Goal: Task Accomplishment & Management: Manage account settings

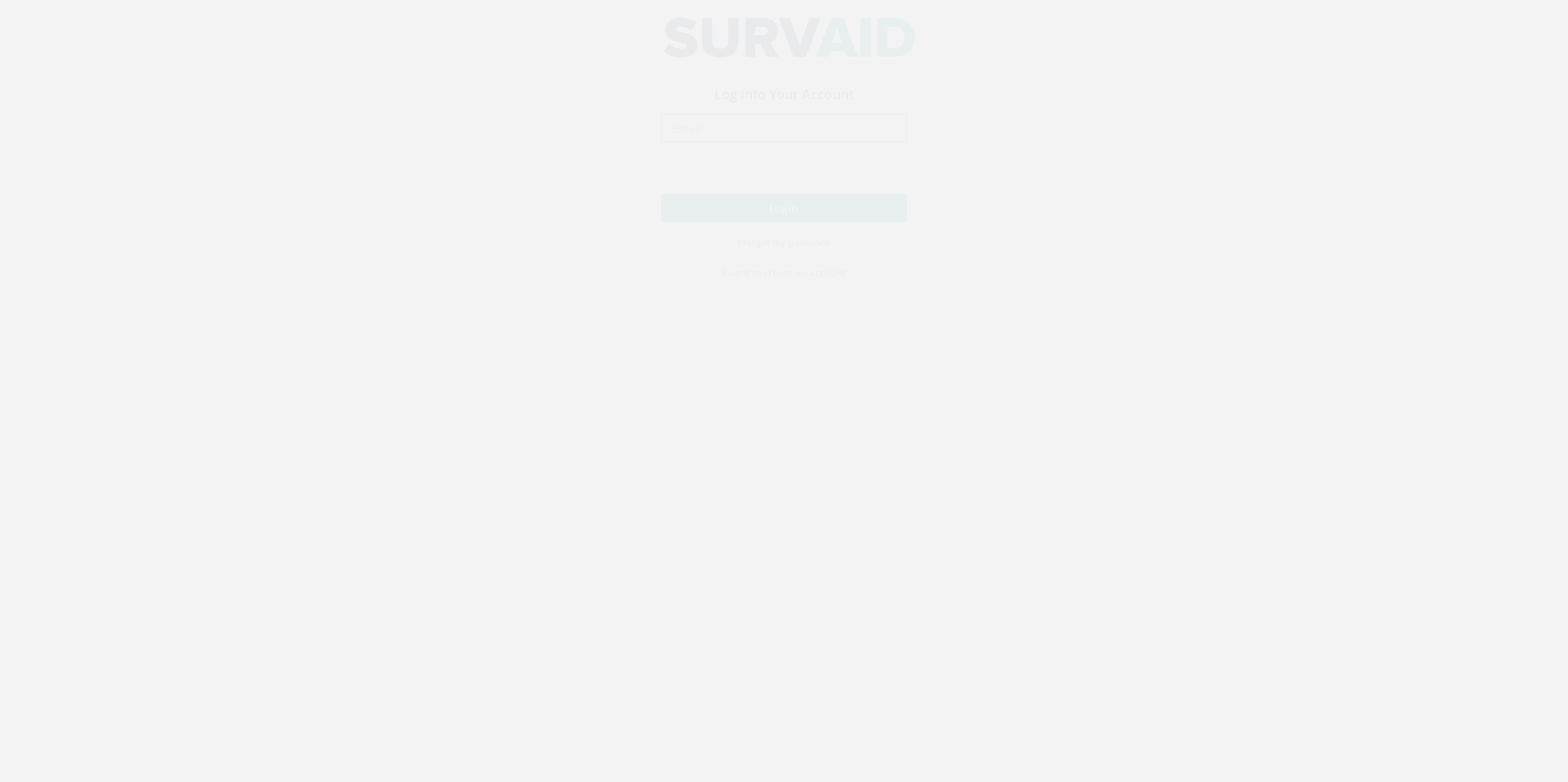
type input "[PERSON_NAME][EMAIL_ADDRESS][PERSON_NAME][DOMAIN_NAME]"
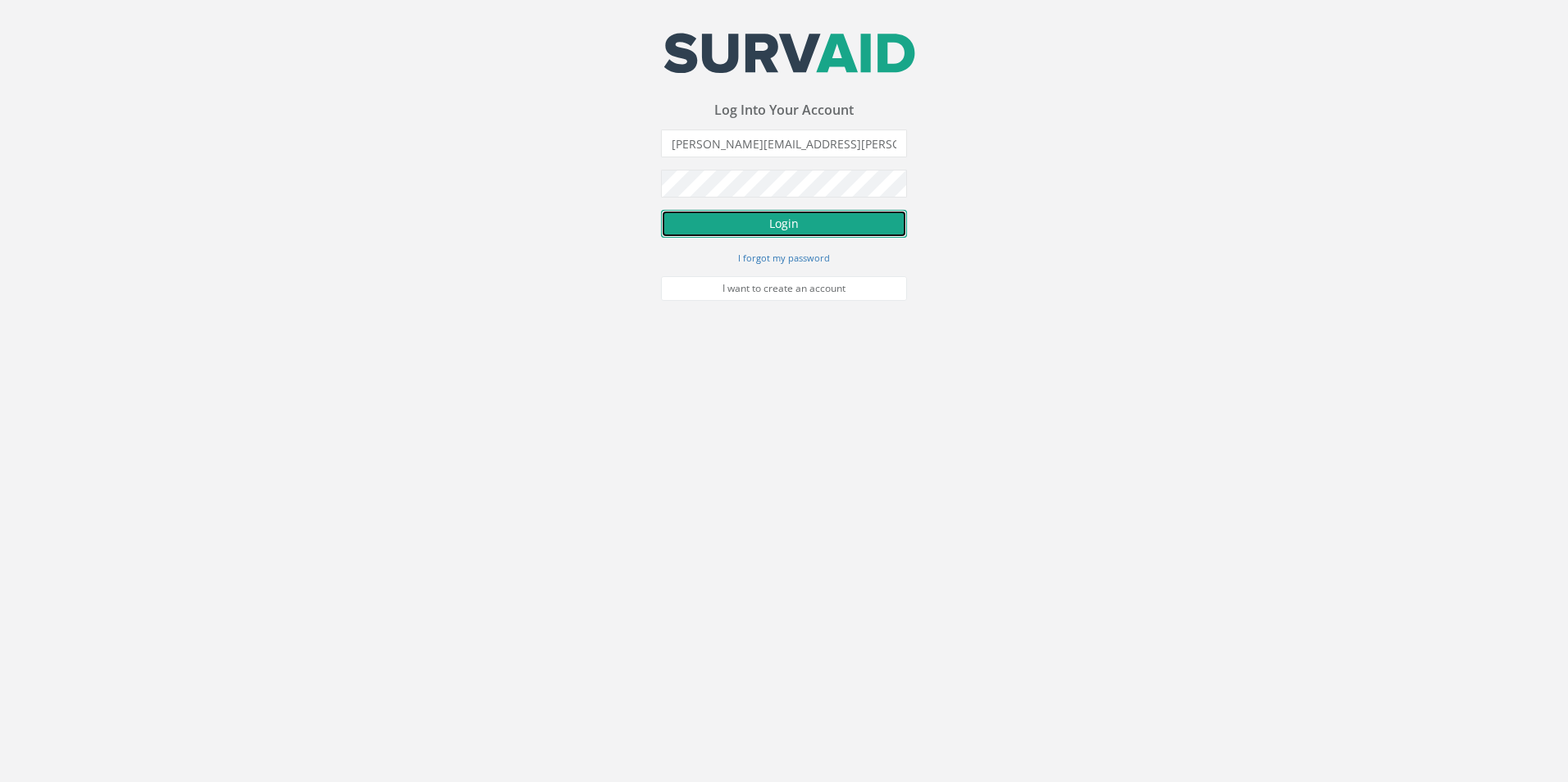
click at [745, 215] on button "Login" at bounding box center [784, 223] width 246 height 28
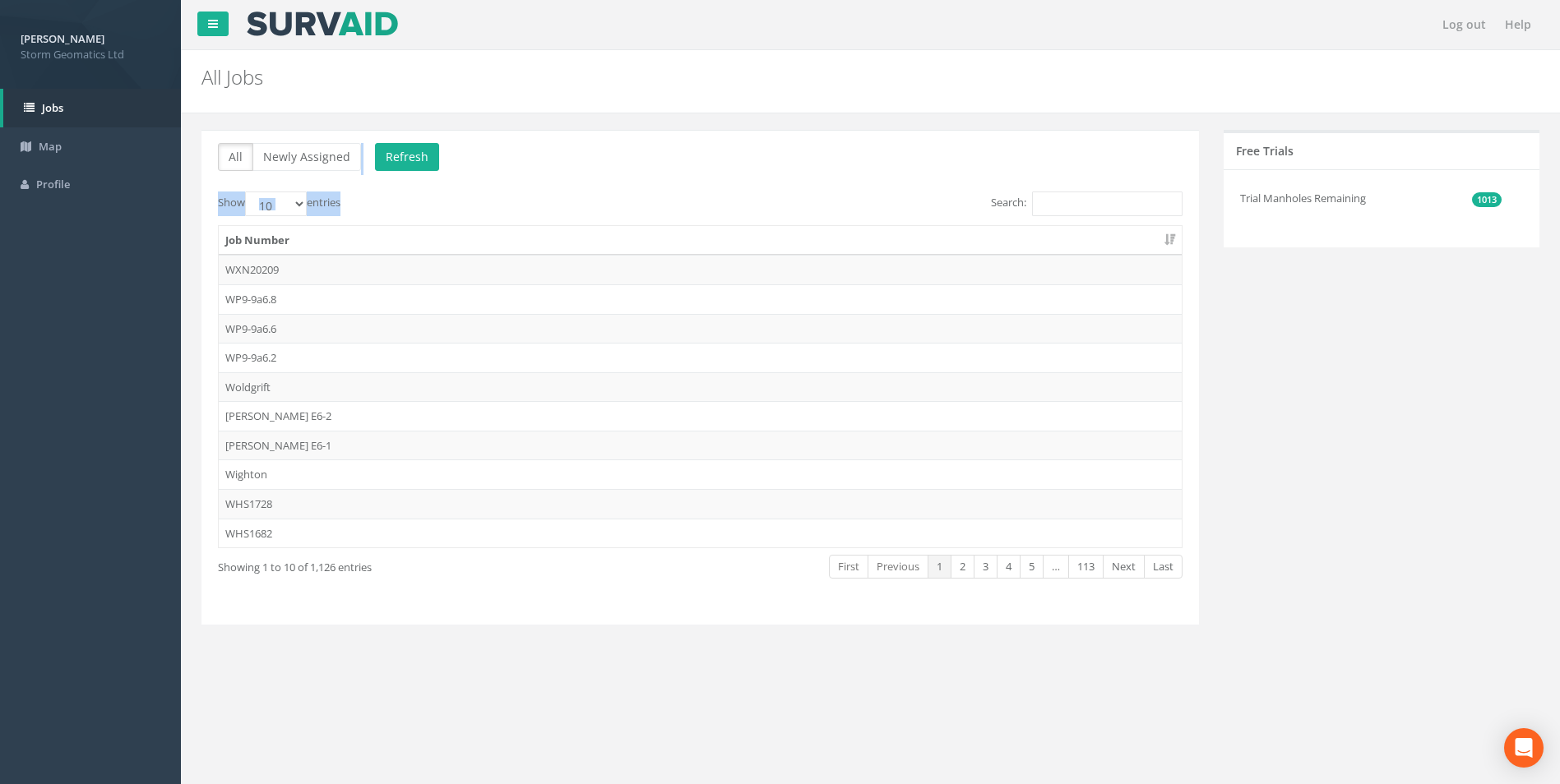
drag, startPoint x: 757, startPoint y: 61, endPoint x: 762, endPoint y: 216, distance: 155.1
click at [762, 216] on div "All Jobs PGMs for Job × There was an error fetching the Manhole data All Newly …" at bounding box center [869, 364] width 1354 height 628
drag, startPoint x: 1097, startPoint y: 193, endPoint x: 1097, endPoint y: 225, distance: 32.0
click at [1097, 194] on input "Search:" at bounding box center [1107, 204] width 150 height 24
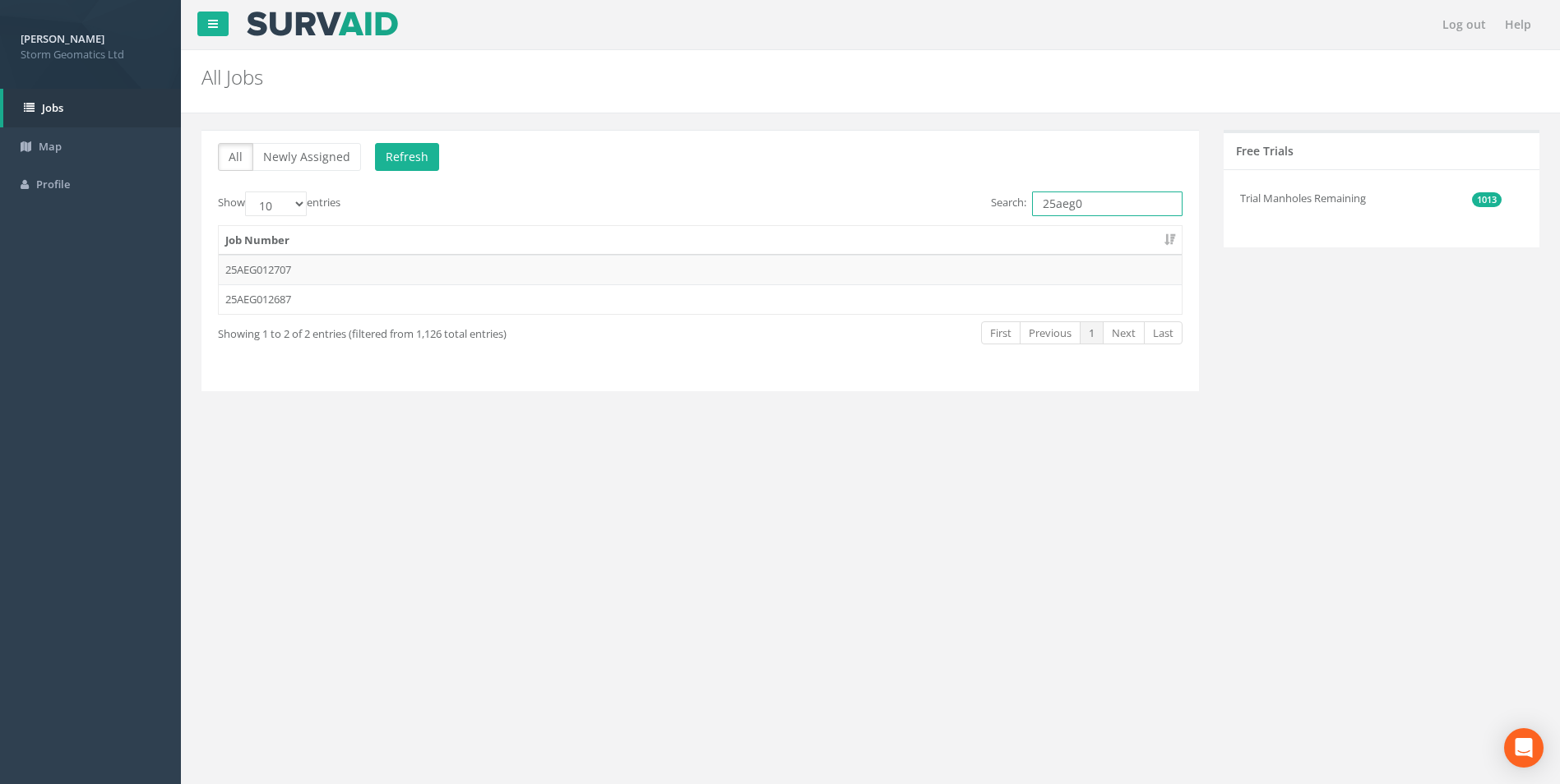
drag, startPoint x: 1107, startPoint y: 201, endPoint x: 1054, endPoint y: 204, distance: 53.1
click at [1054, 204] on input "25aeg0" at bounding box center [1107, 204] width 150 height 24
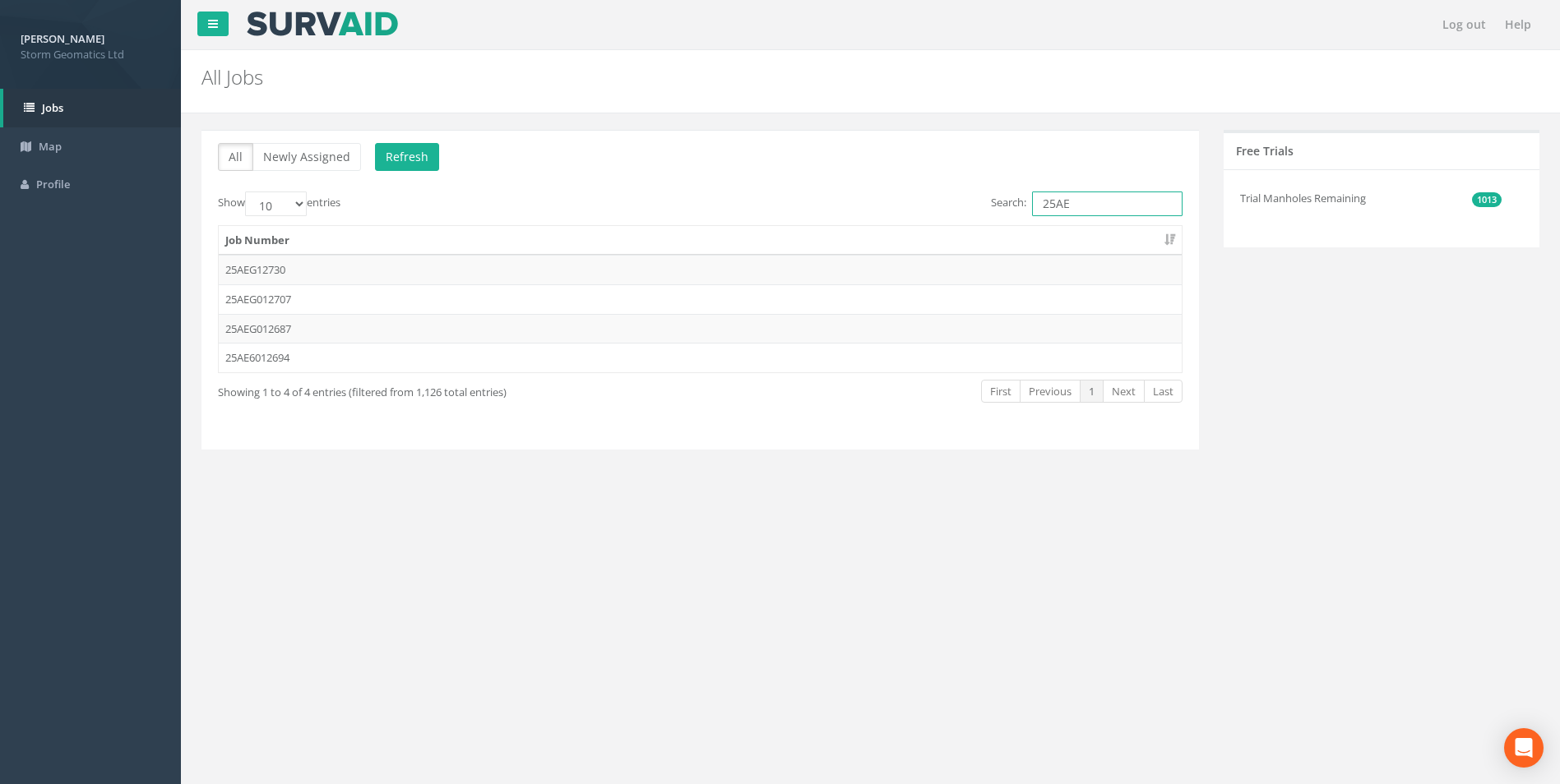
type input "25AE"
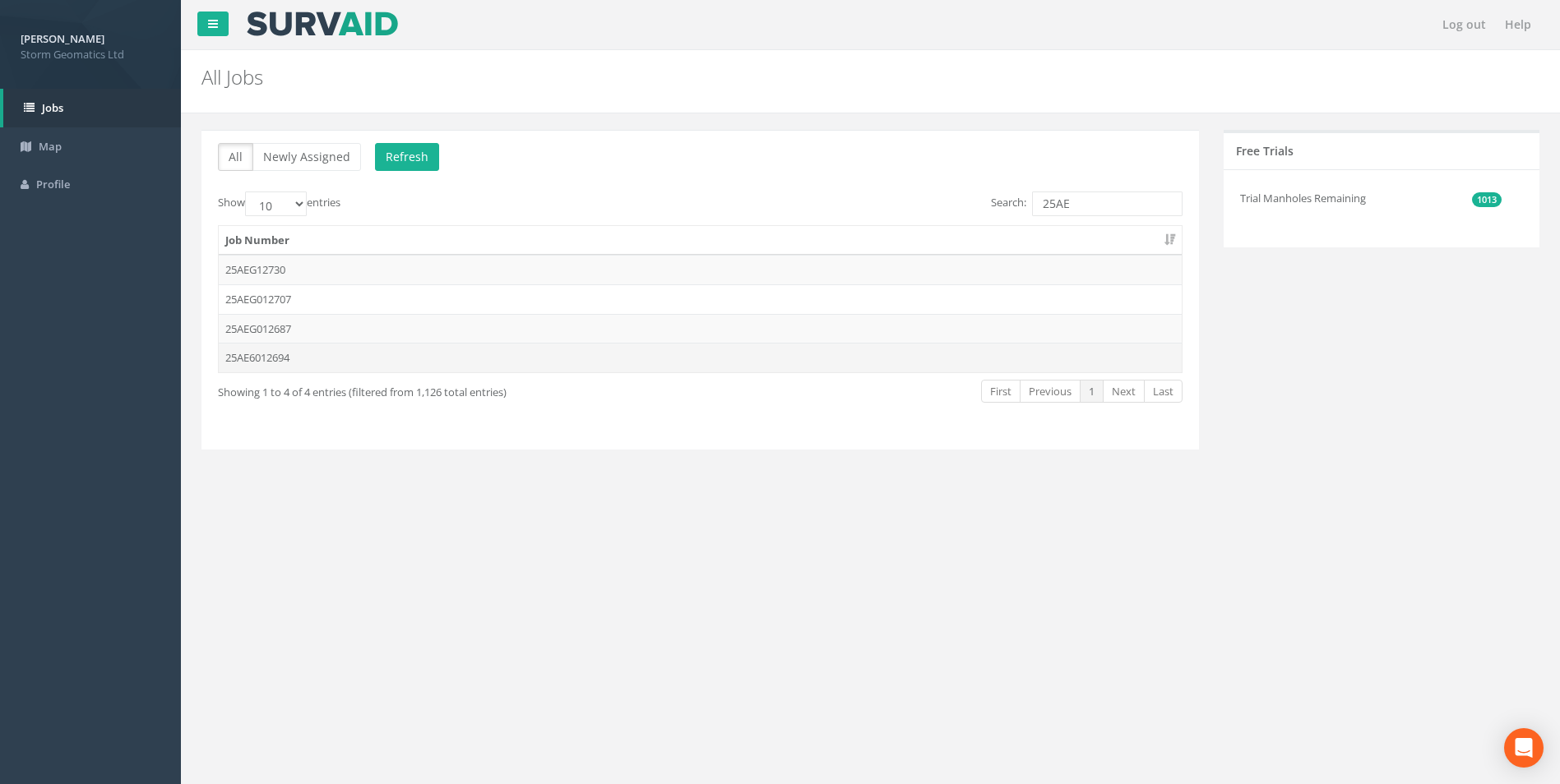
click at [426, 353] on td "25AE6012694" at bounding box center [700, 358] width 962 height 30
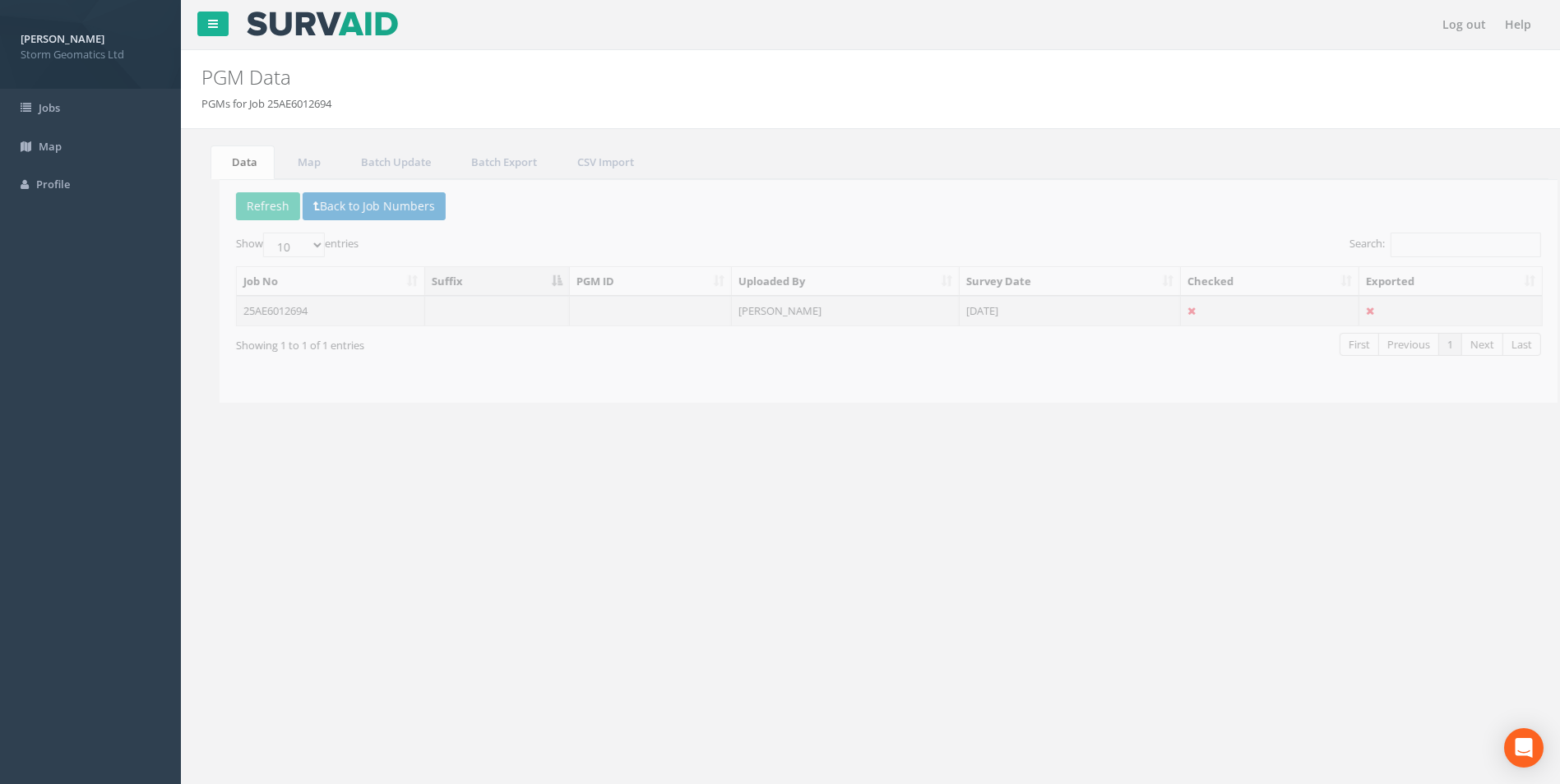
click at [426, 313] on td at bounding box center [479, 311] width 145 height 30
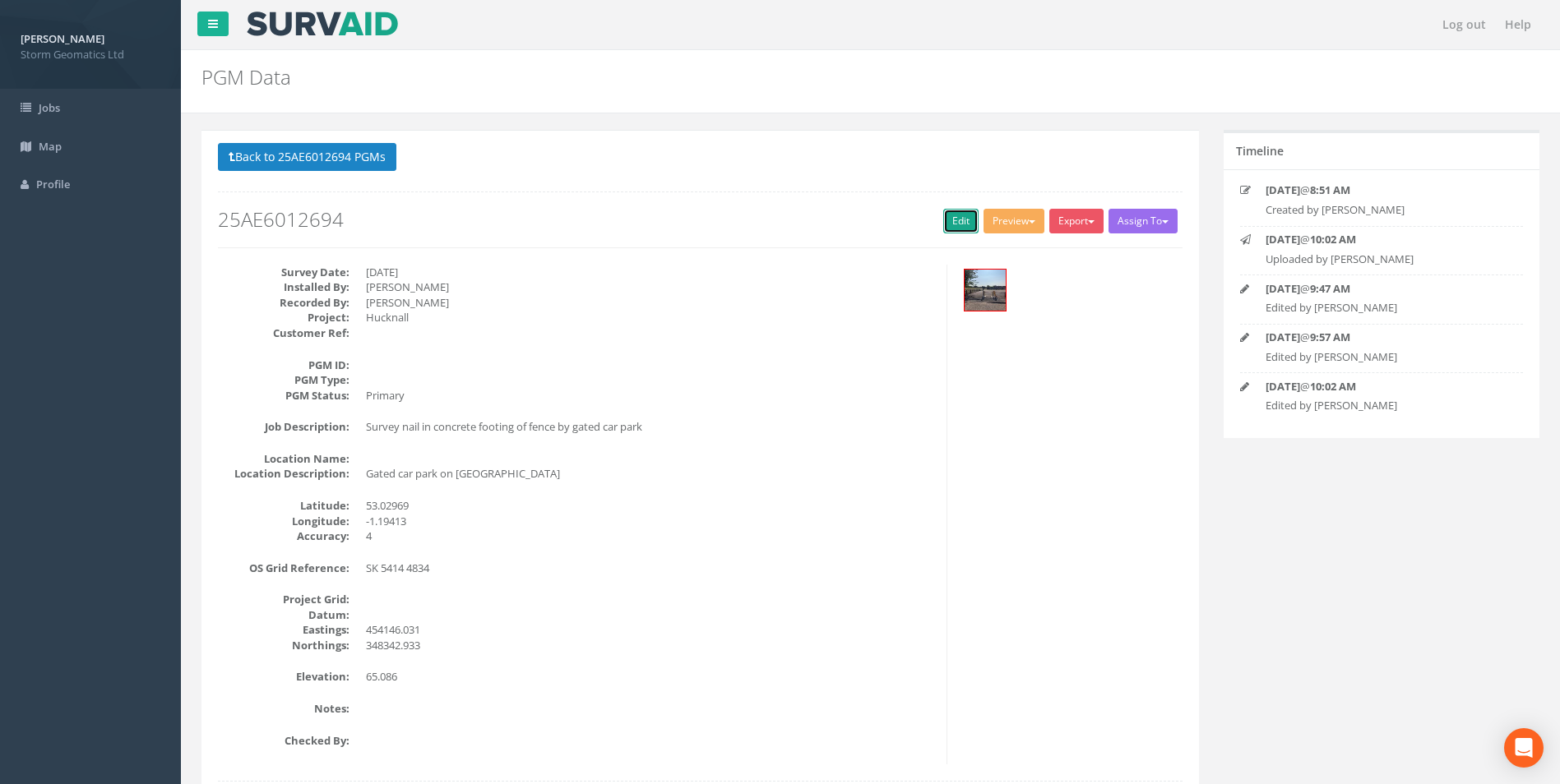
click at [962, 225] on link "Edit" at bounding box center [961, 221] width 36 height 24
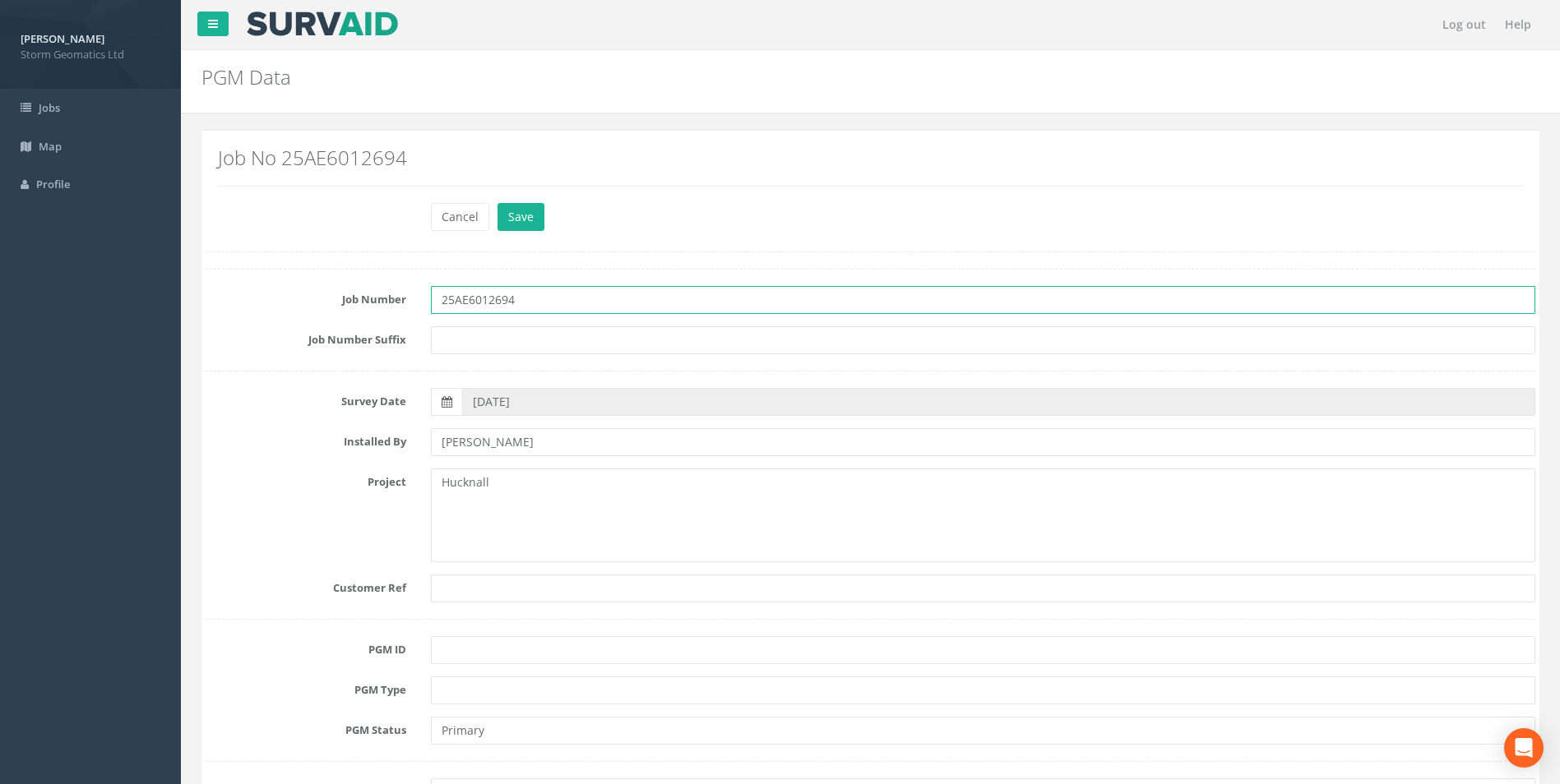
click at [469, 304] on input "25AE6012694" at bounding box center [982, 300] width 1104 height 28
type input "25AEG6012694"
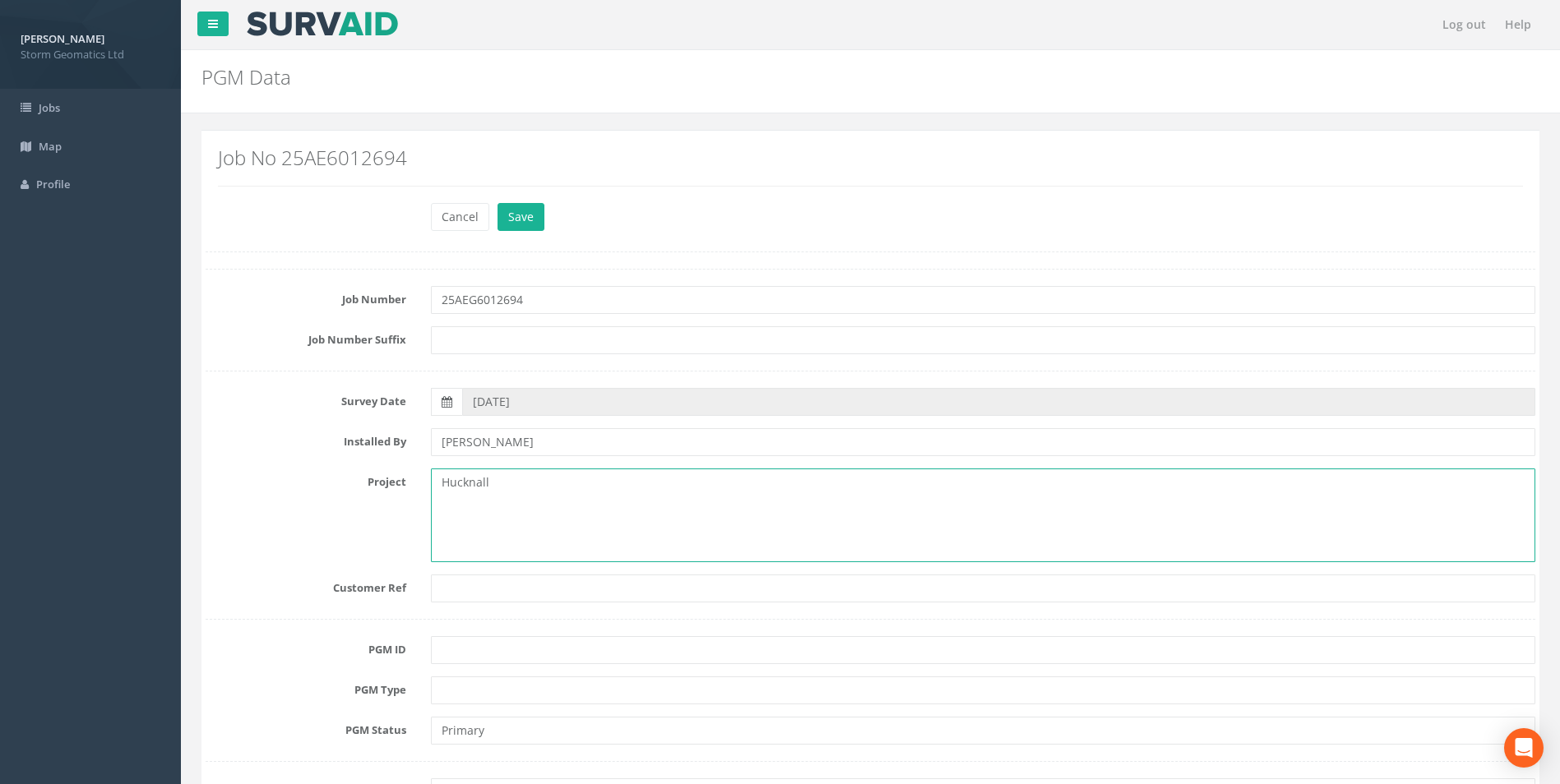
click at [625, 510] on textarea "Hucknall" at bounding box center [982, 516] width 1104 height 94
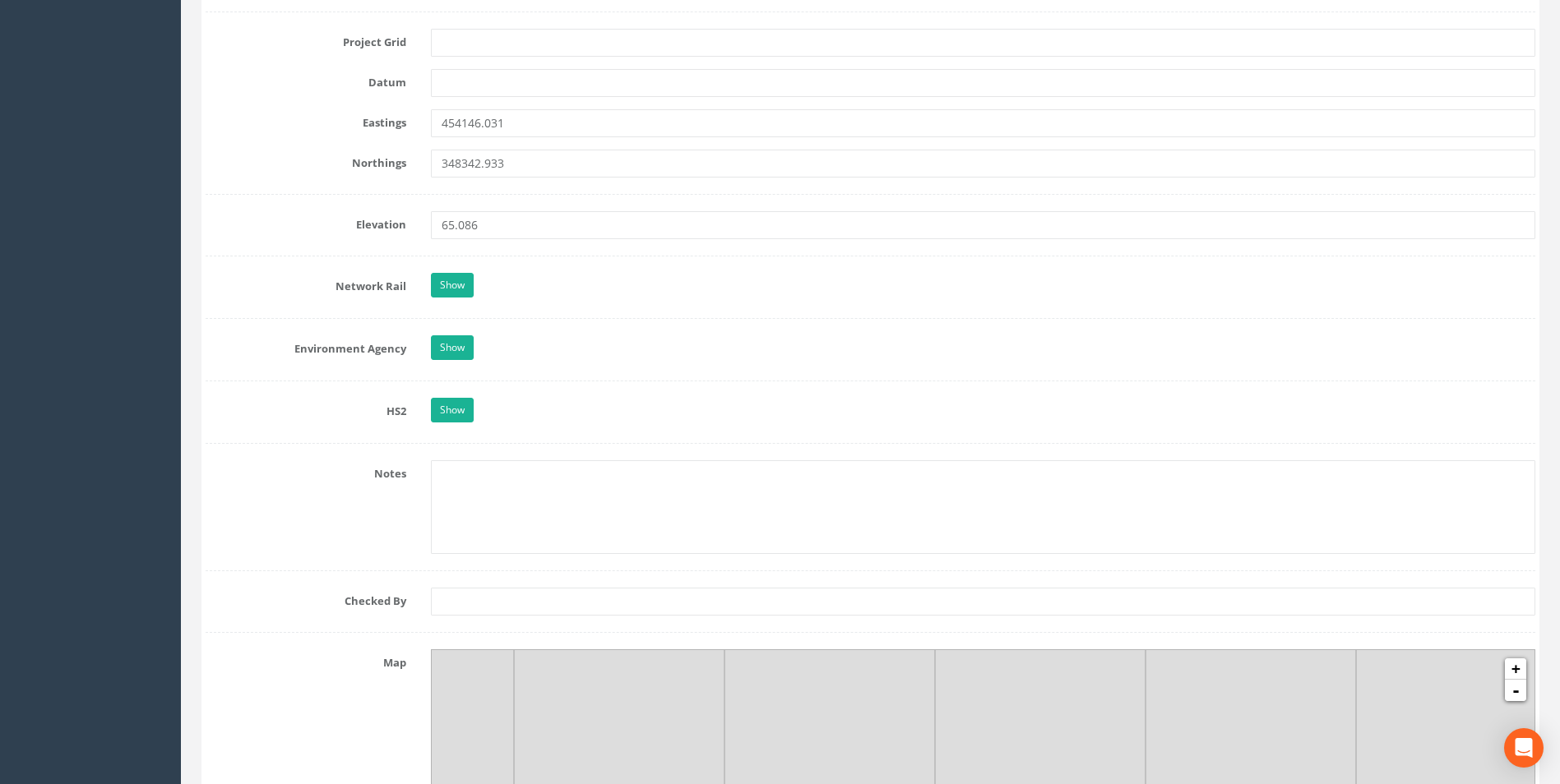
scroll to position [1184, 0]
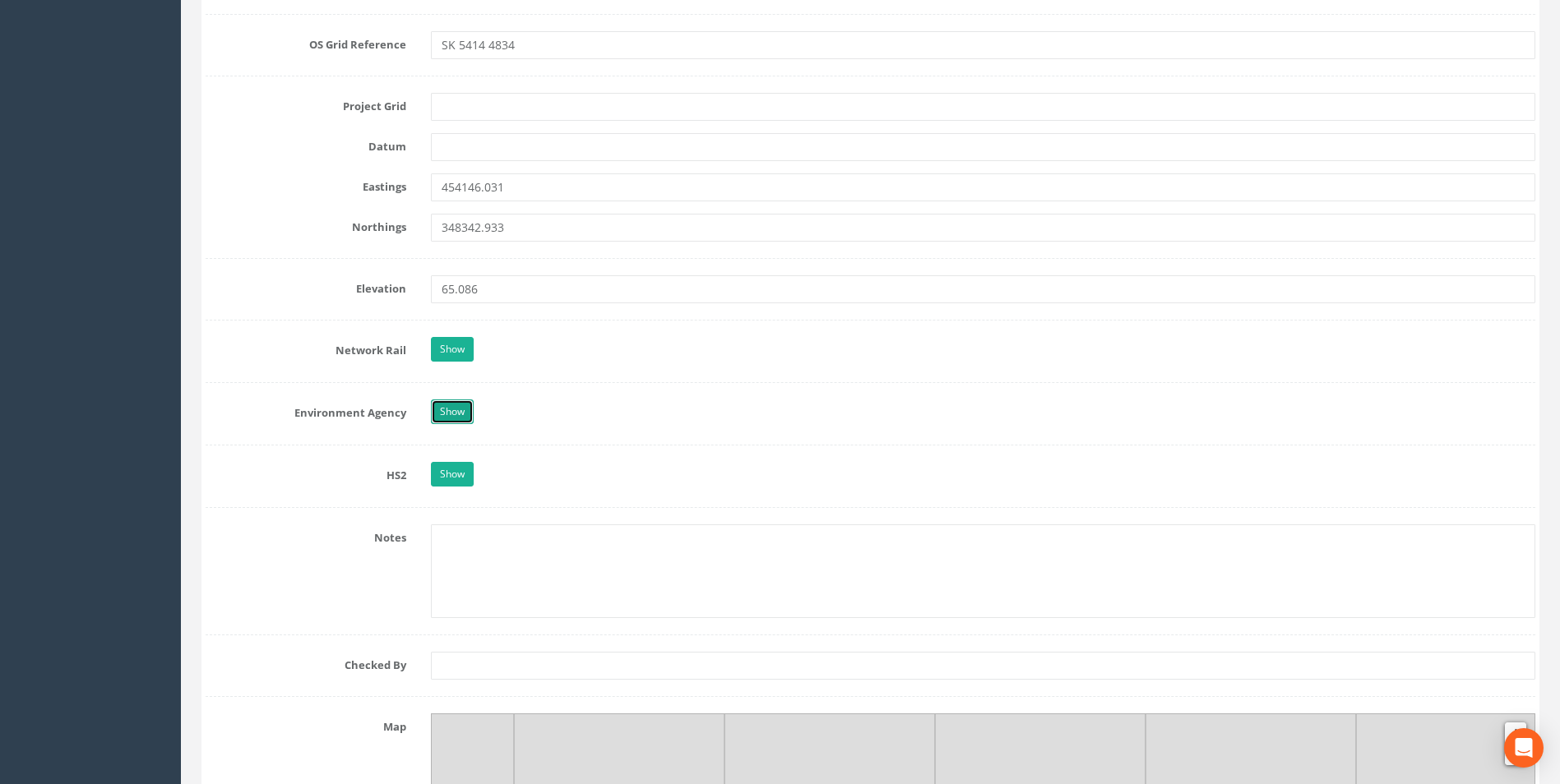
click at [463, 403] on link "Show" at bounding box center [452, 412] width 43 height 24
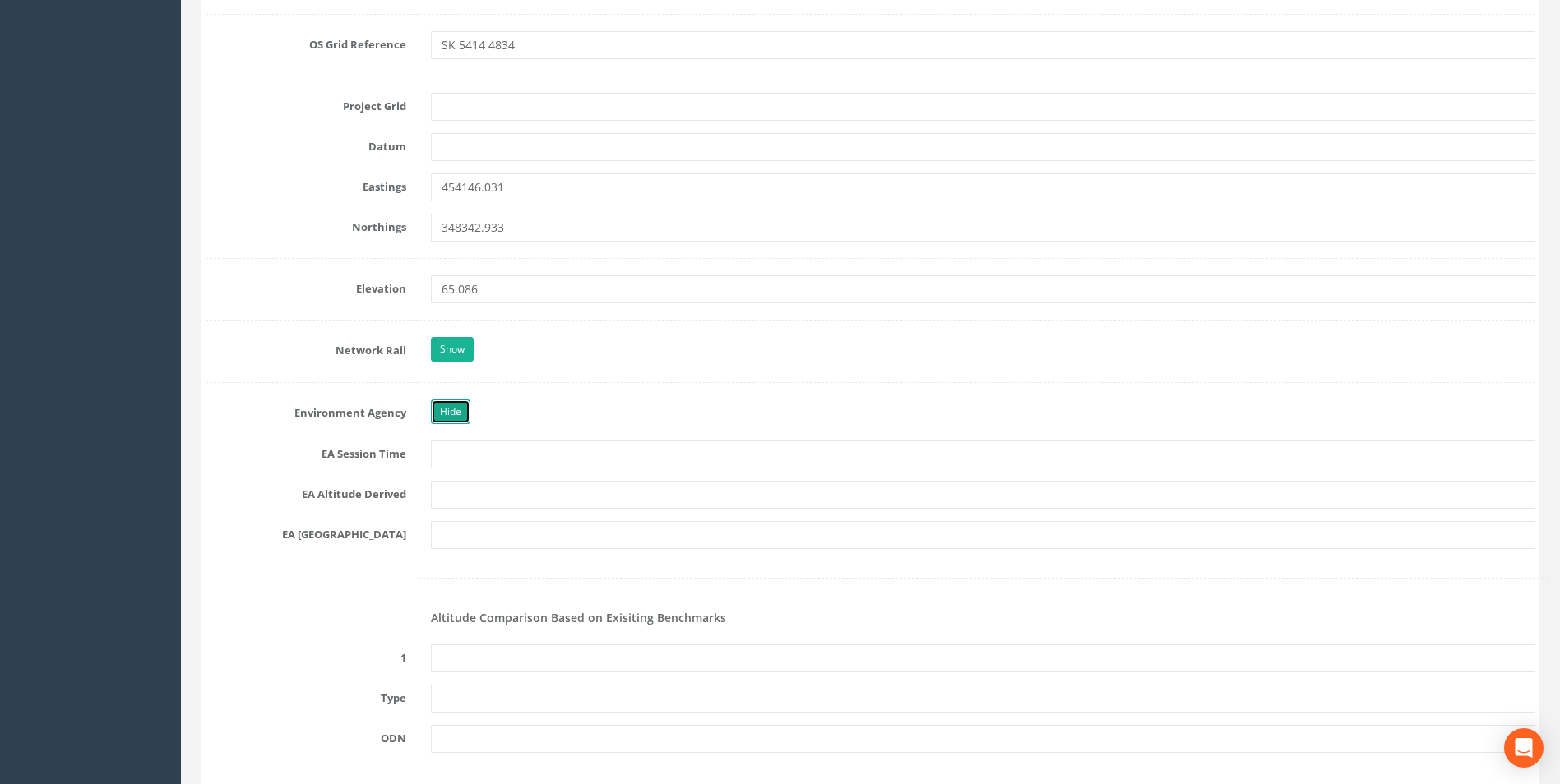
click at [463, 403] on link "Hide" at bounding box center [450, 412] width 39 height 24
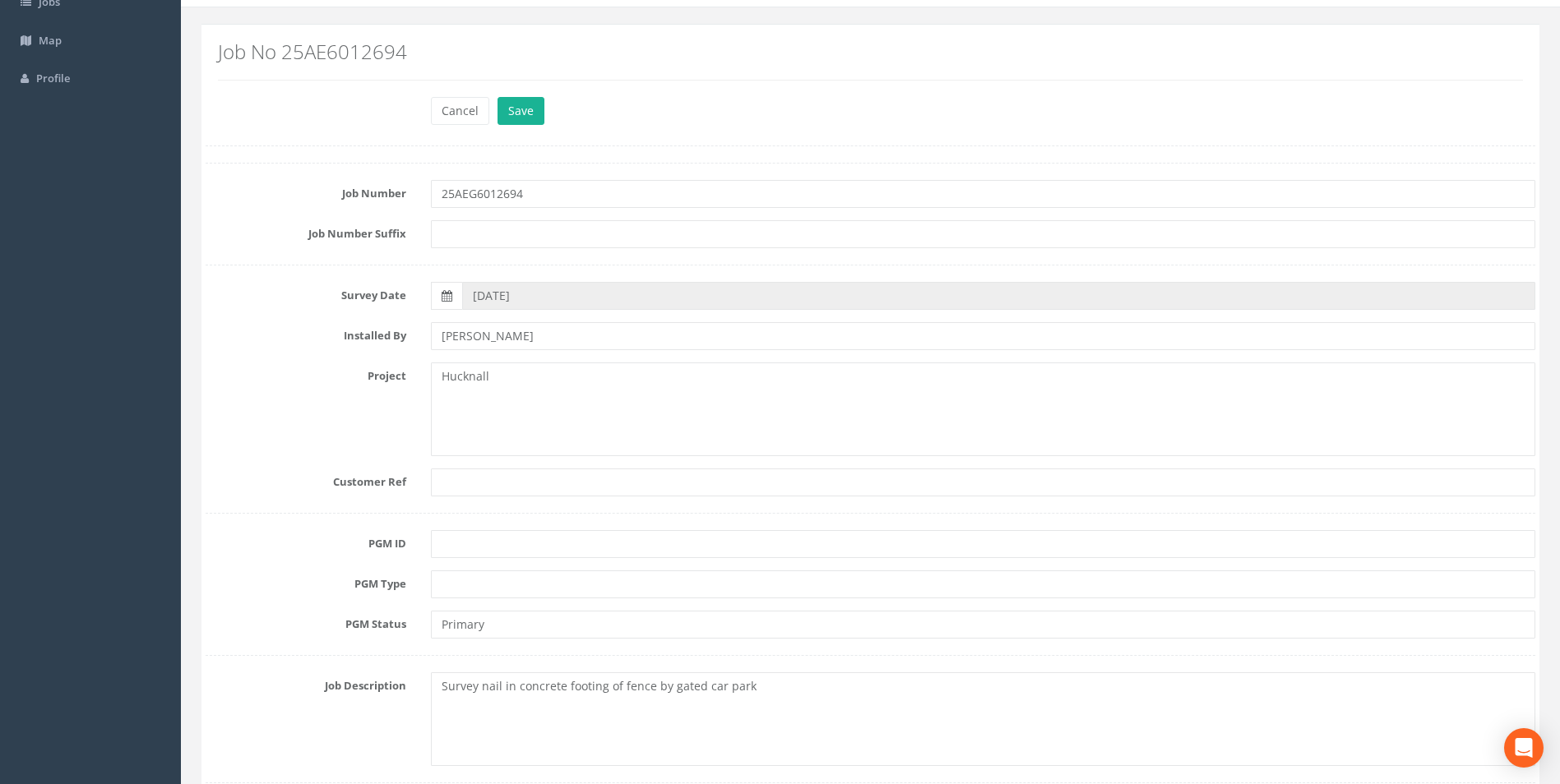
scroll to position [0, 0]
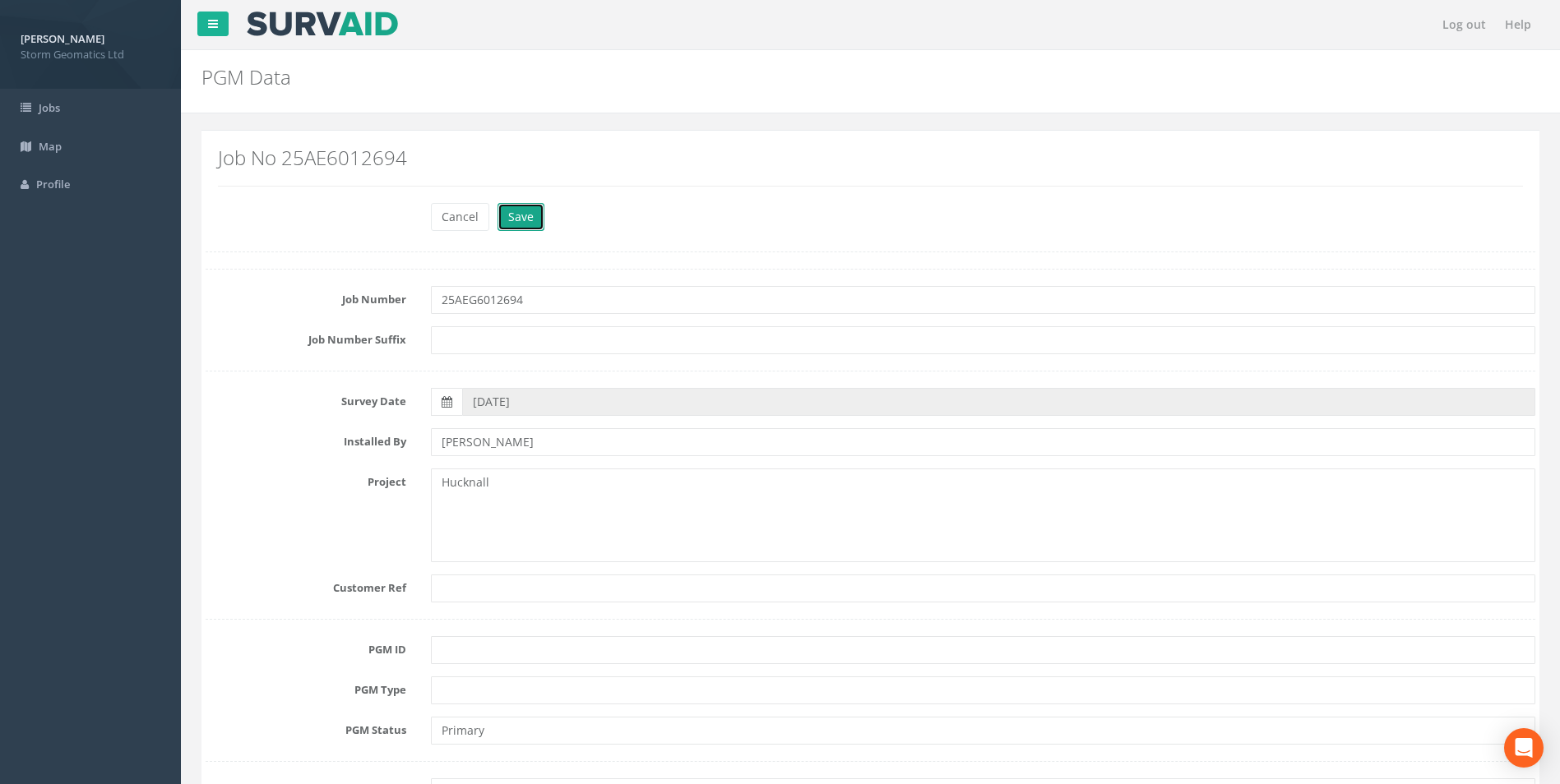
click at [512, 221] on button "Save" at bounding box center [521, 217] width 47 height 28
